Goal: Task Accomplishment & Management: Manage account settings

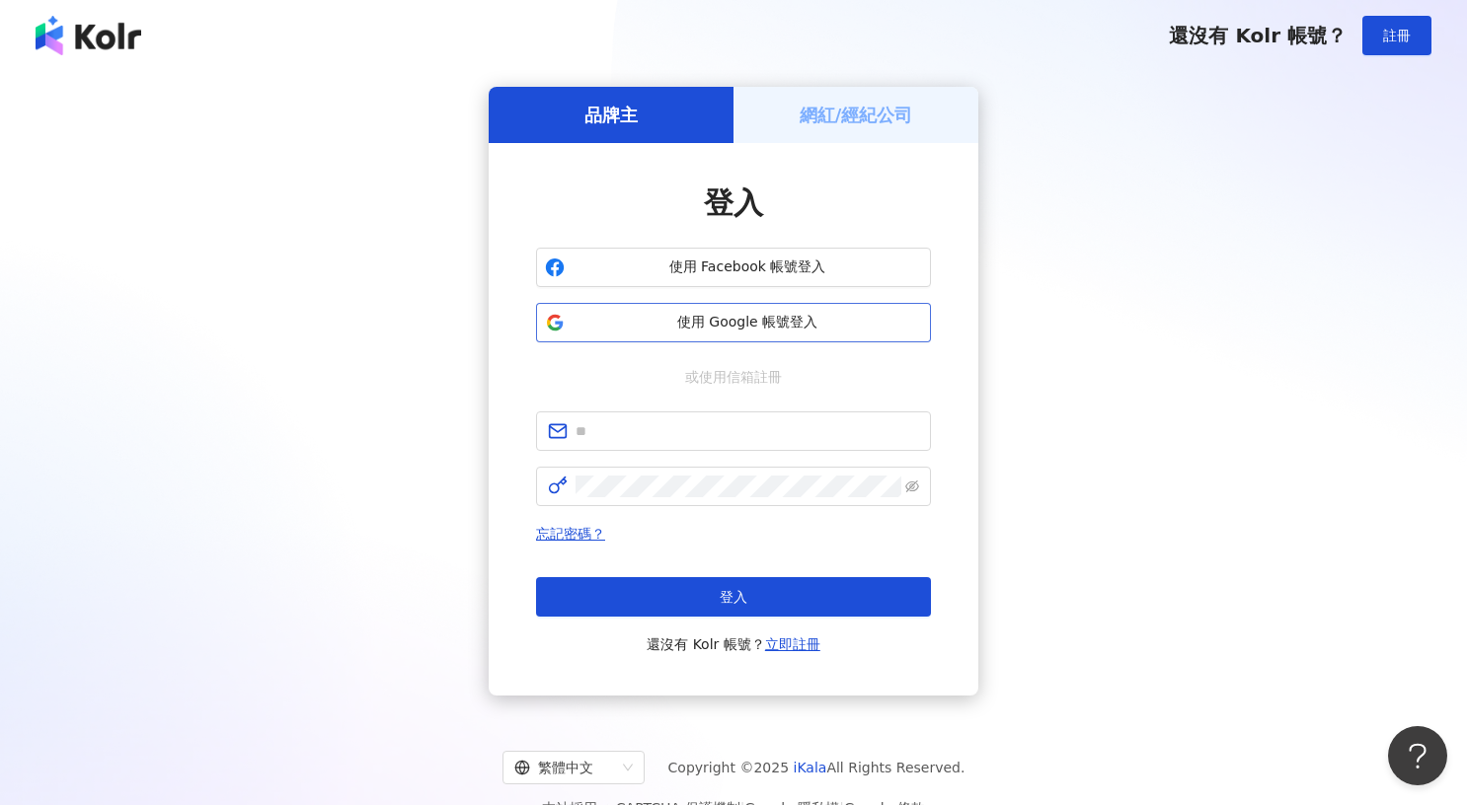
click at [694, 313] on span "使用 Google 帳號登入" at bounding box center [746, 323] width 349 height 20
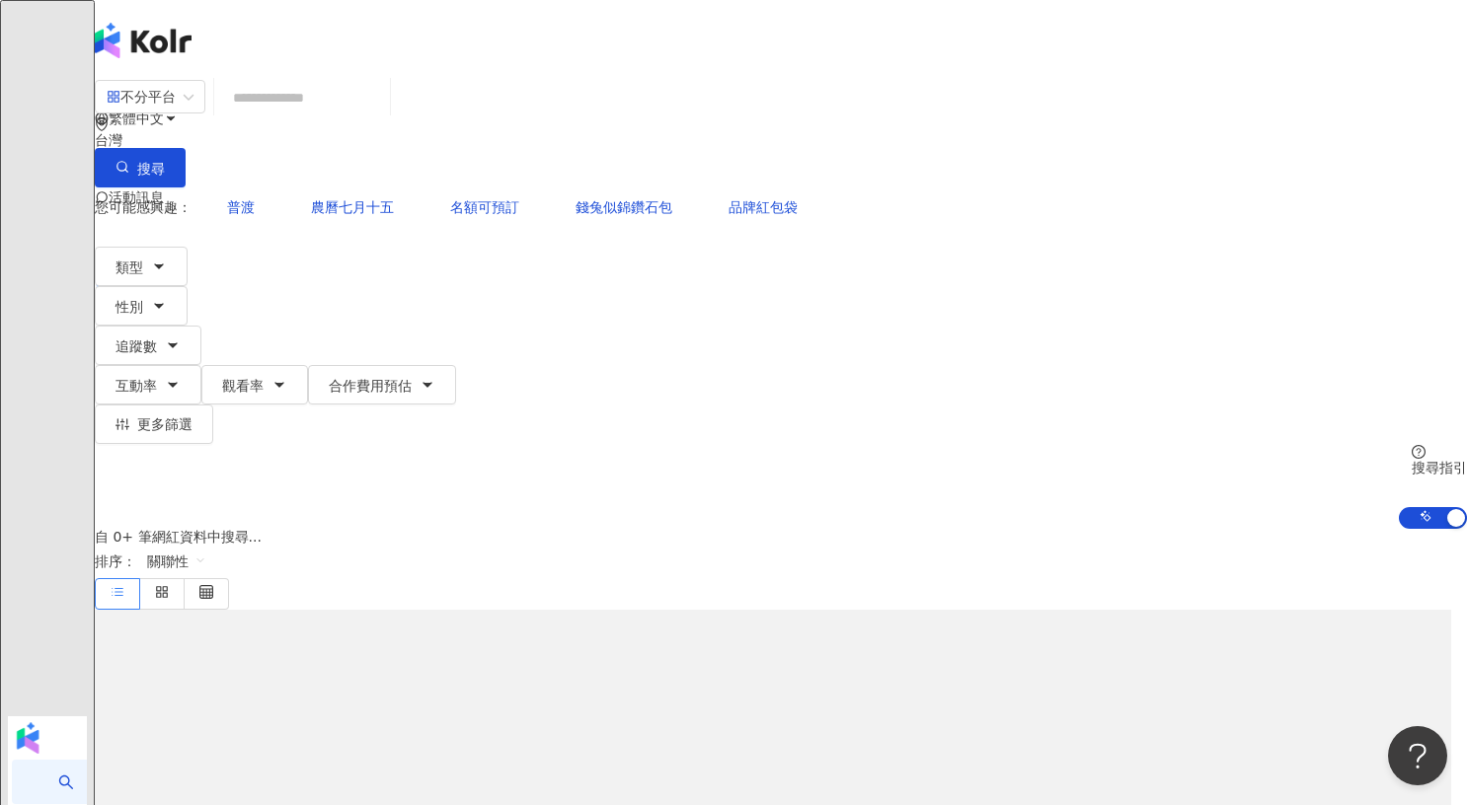
click at [119, 266] on span "A" at bounding box center [115, 277] width 10 height 22
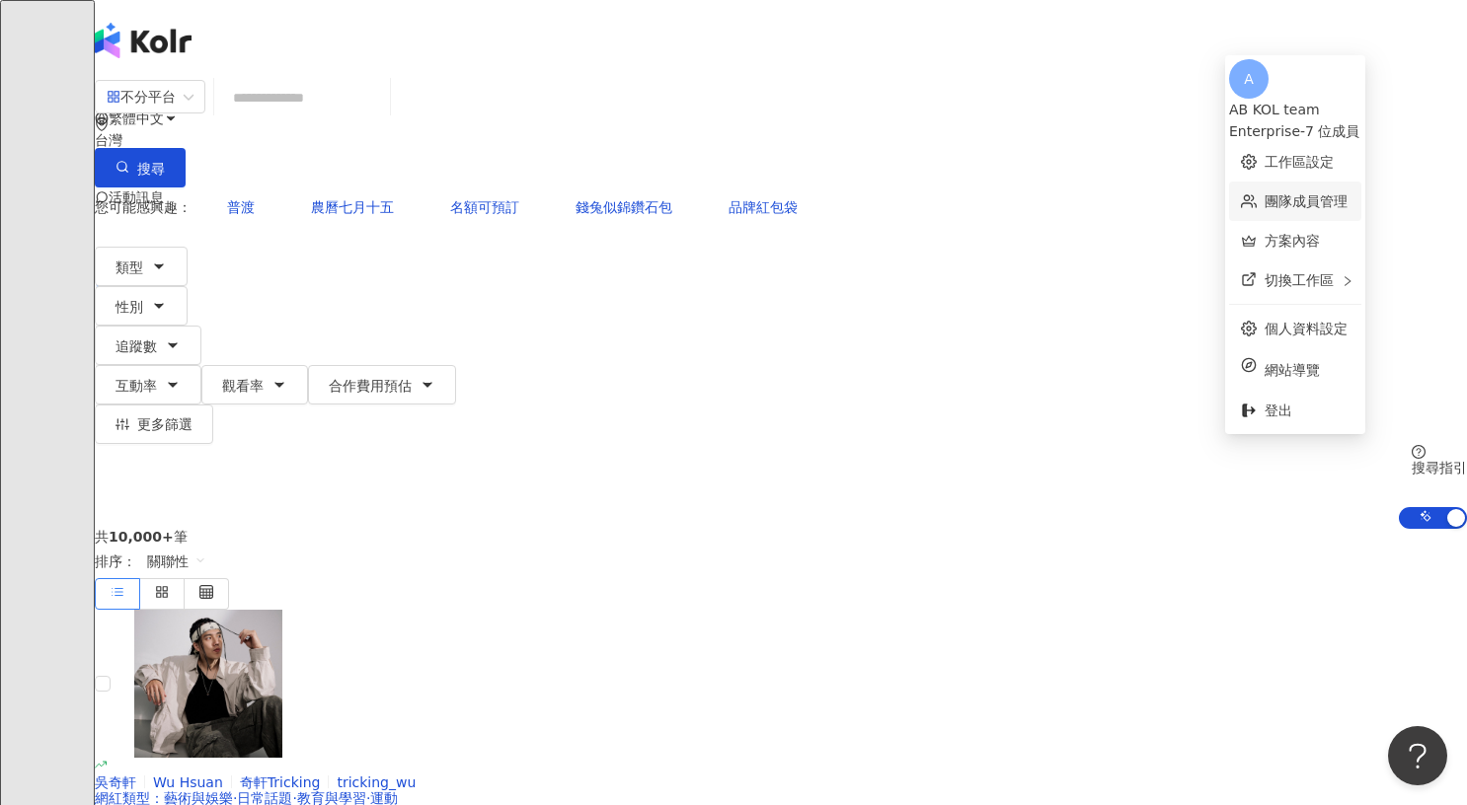
click at [1293, 198] on link "團隊成員管理" at bounding box center [1305, 201] width 83 height 16
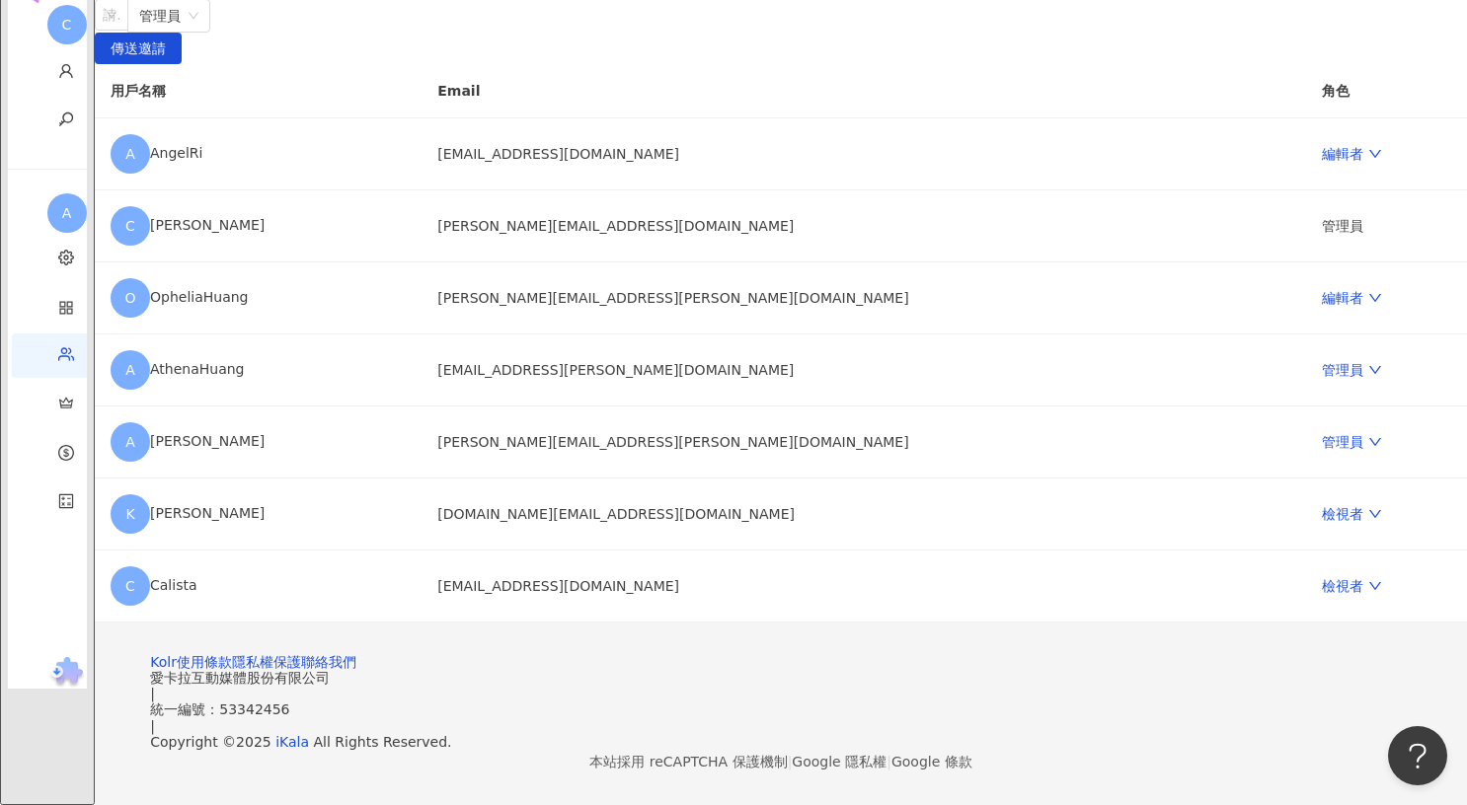
scroll to position [197, 0]
click at [1368, 305] on icon "down" at bounding box center [1375, 298] width 14 height 14
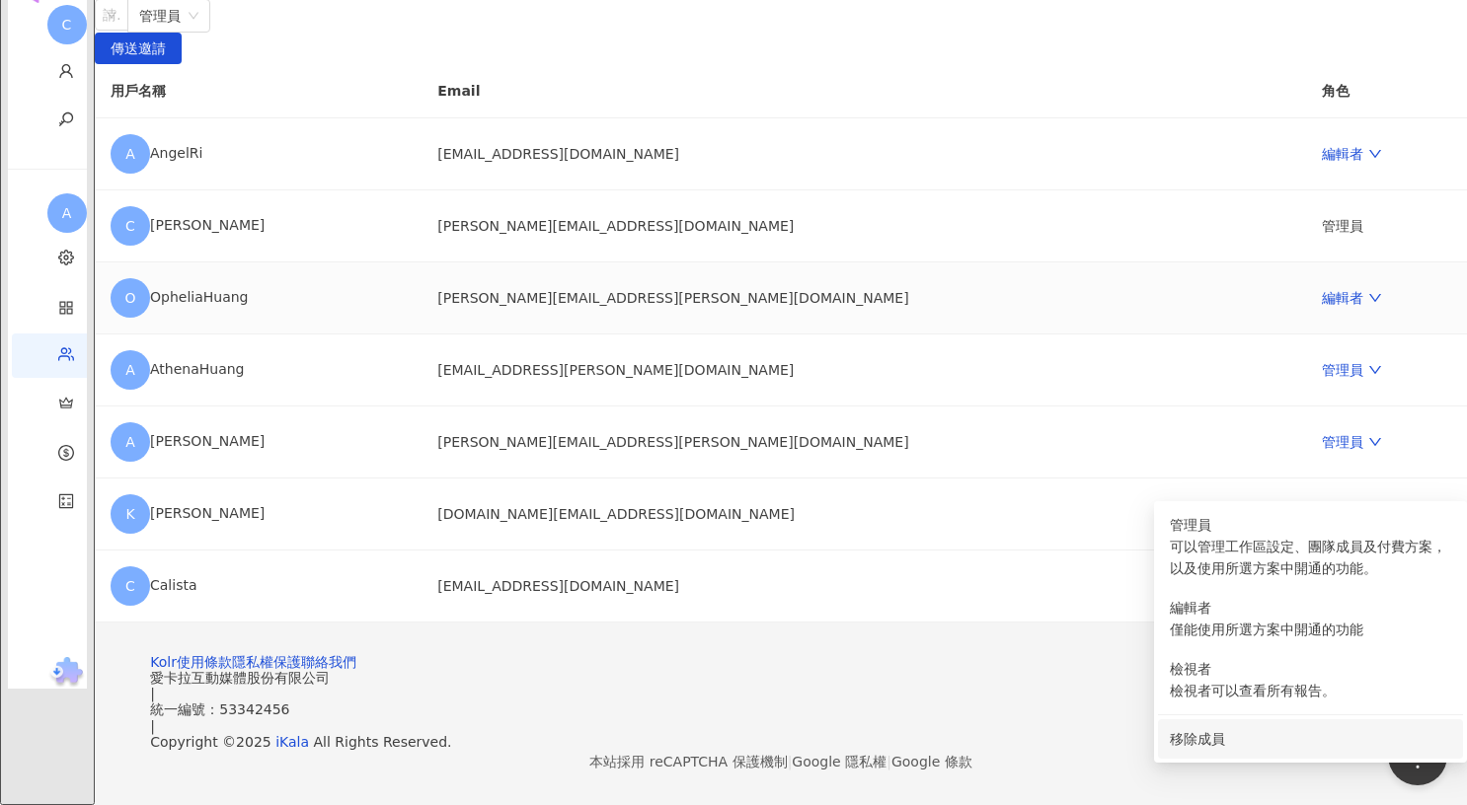
click at [1195, 728] on div "移除成員" at bounding box center [1310, 739] width 281 height 22
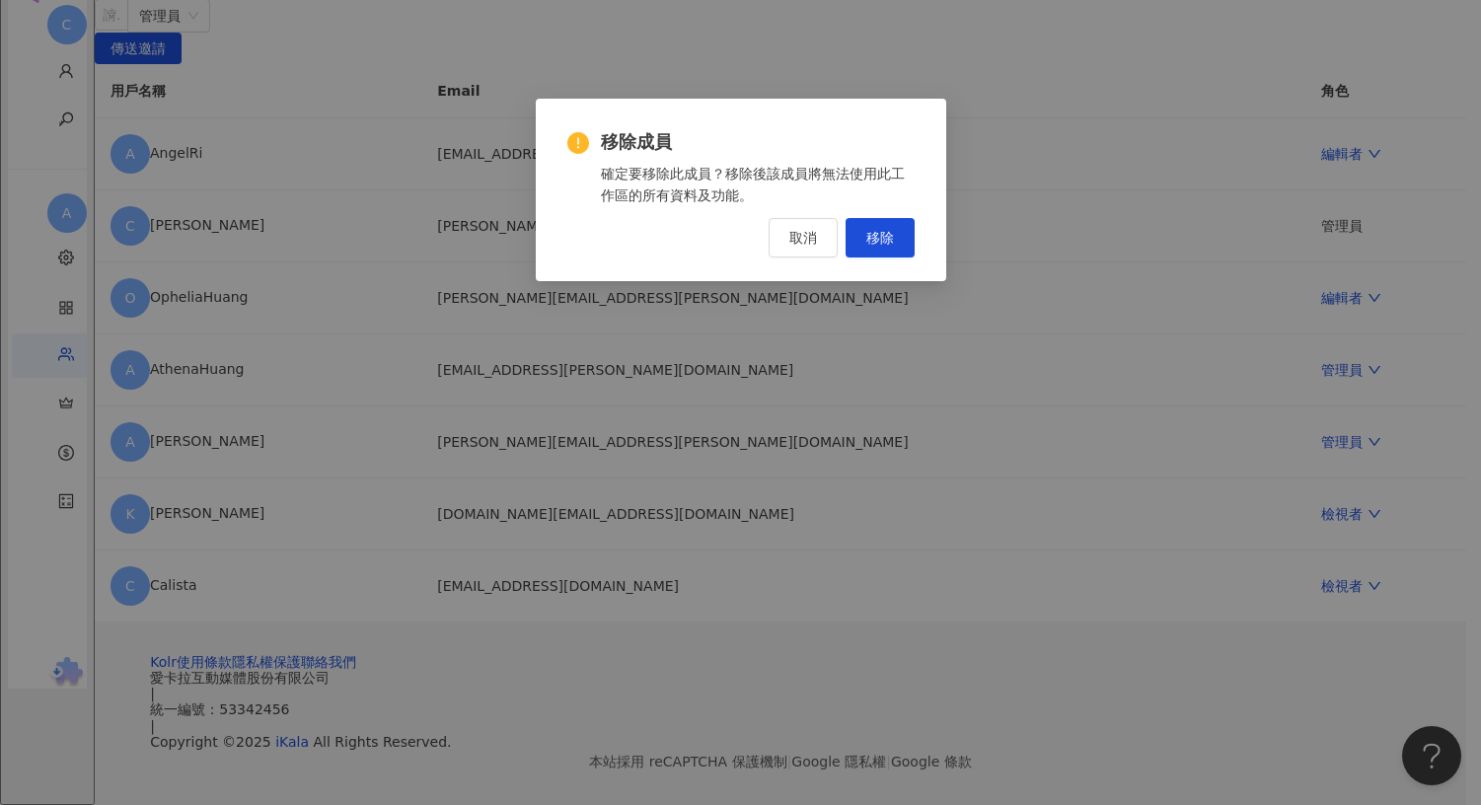
drag, startPoint x: 897, startPoint y: 241, endPoint x: 856, endPoint y: 254, distance: 43.4
click at [897, 241] on button "移除" at bounding box center [880, 237] width 69 height 39
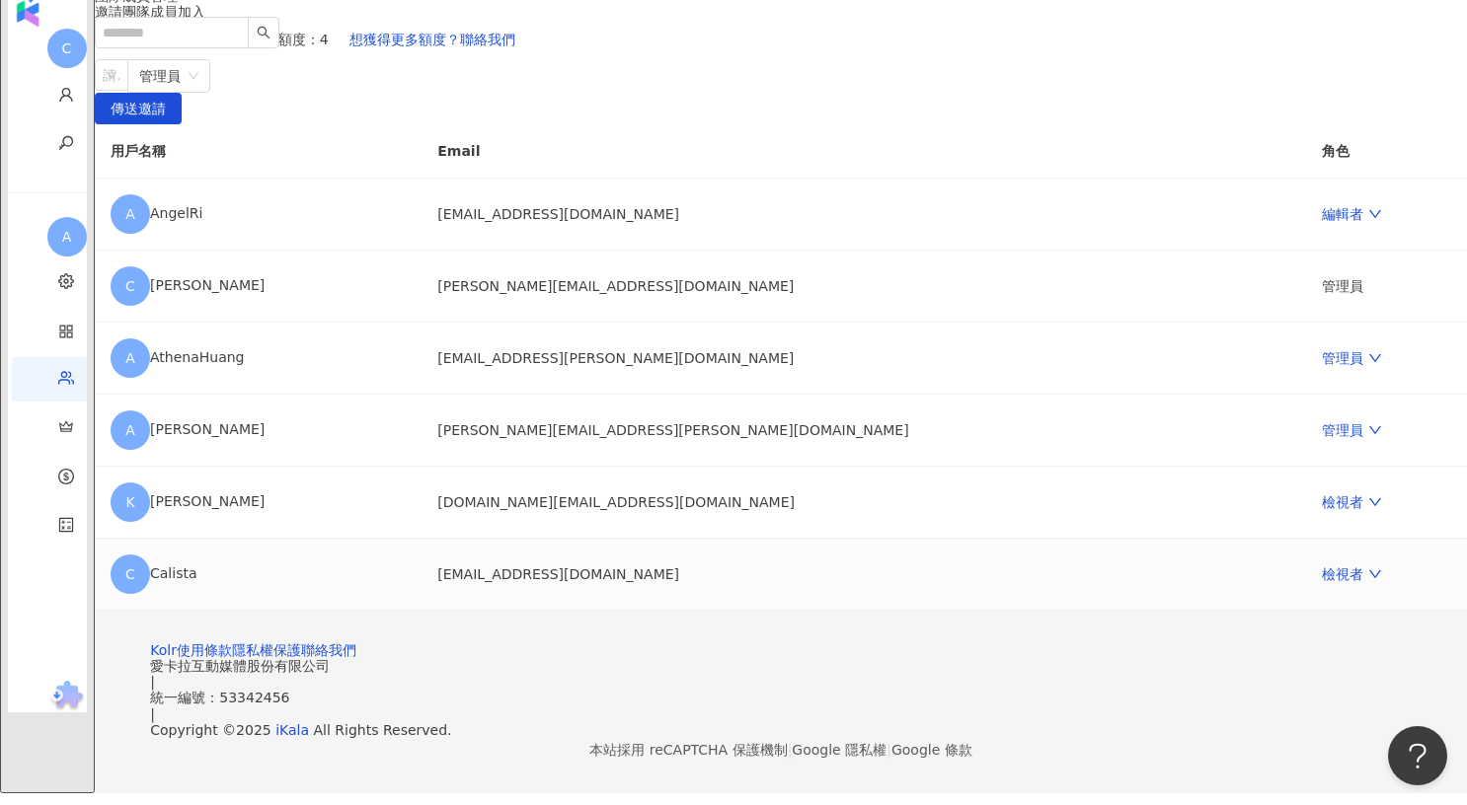
scroll to position [246, 0]
